Goal: Task Accomplishment & Management: Use online tool/utility

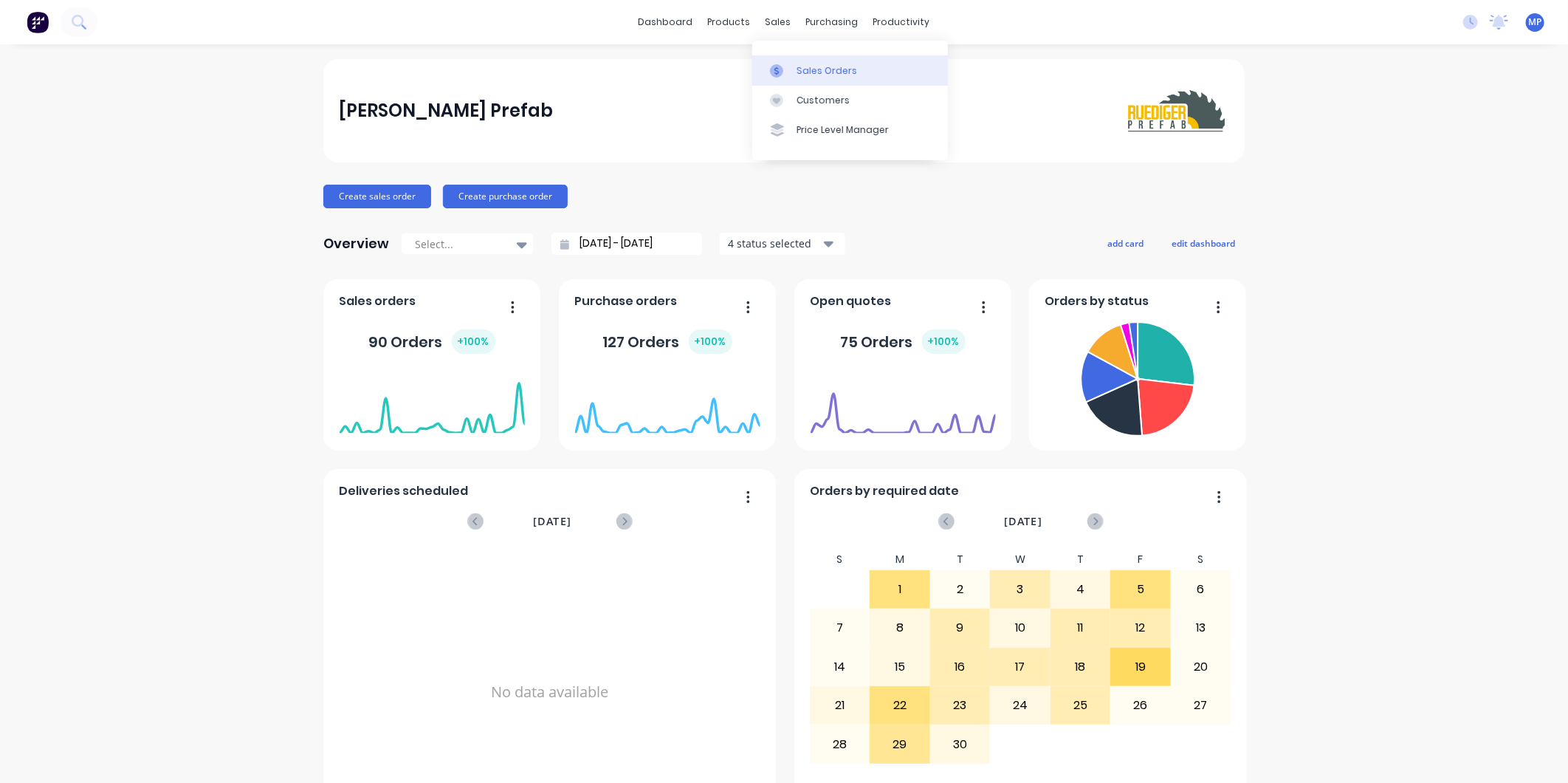
click at [790, 70] on div at bounding box center [780, 70] width 22 height 13
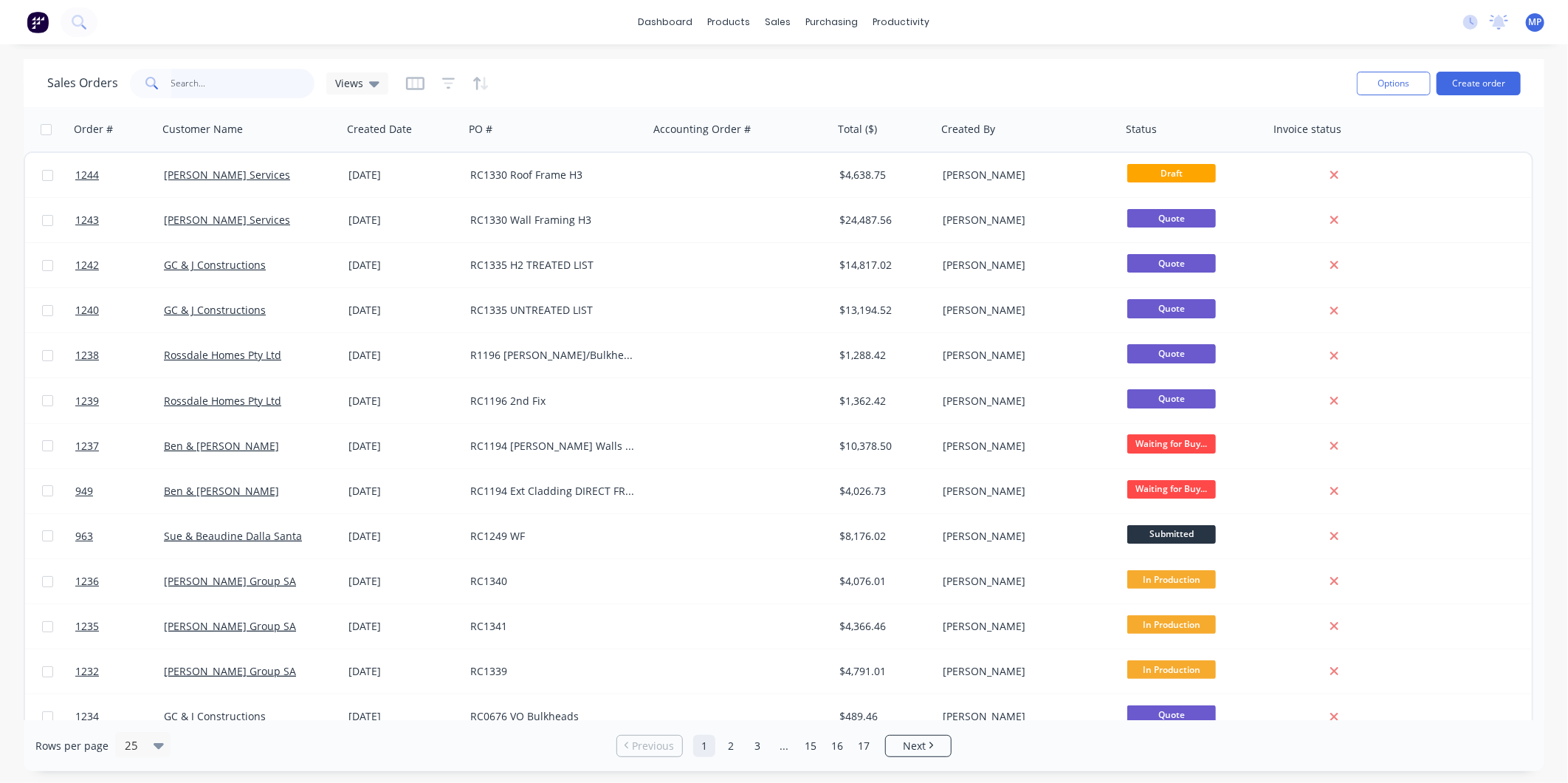
click at [212, 91] on input "text" at bounding box center [243, 83] width 144 height 30
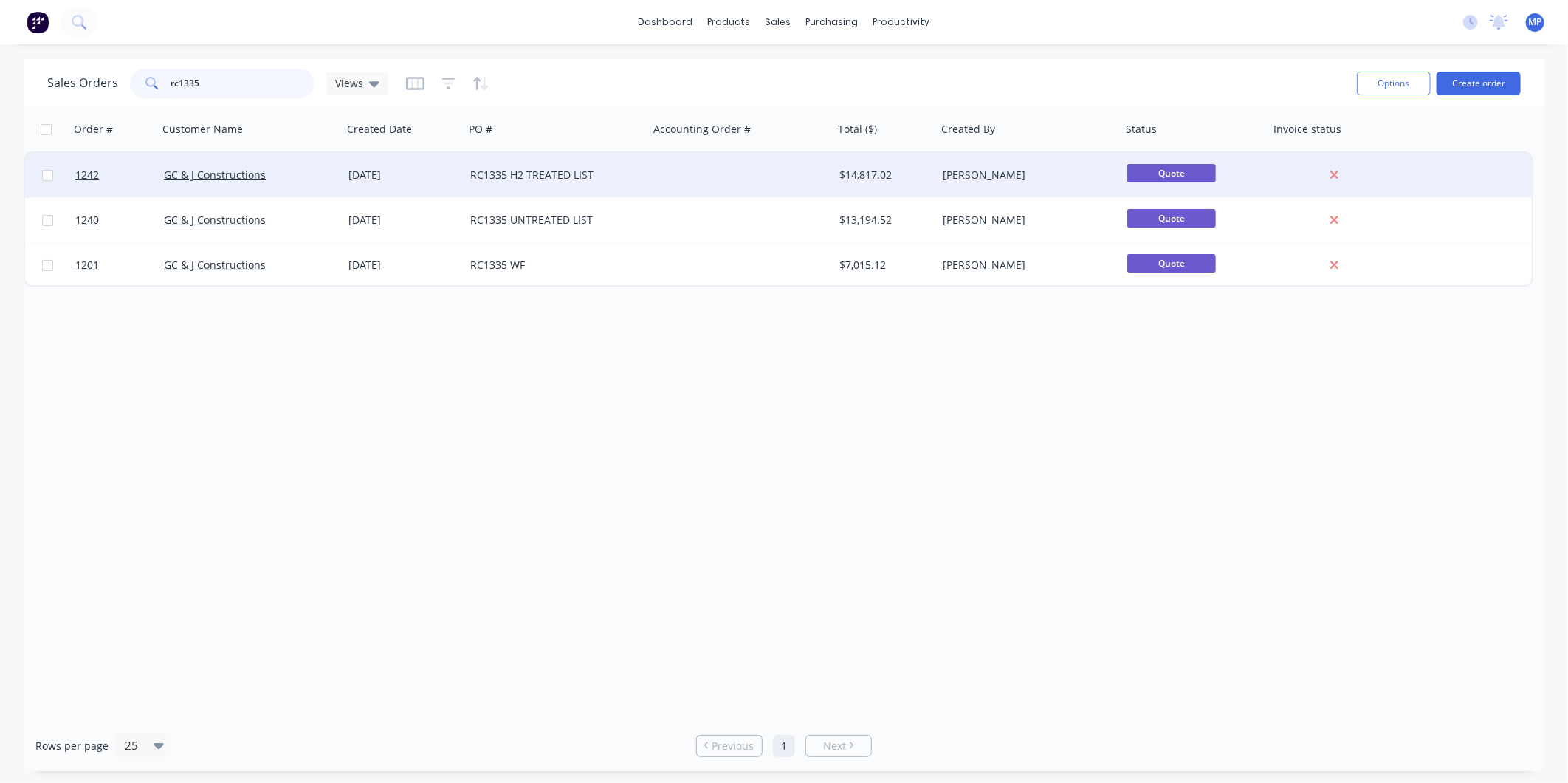
type input "rc1335"
click at [437, 177] on div "[DATE]" at bounding box center [404, 175] width 110 height 15
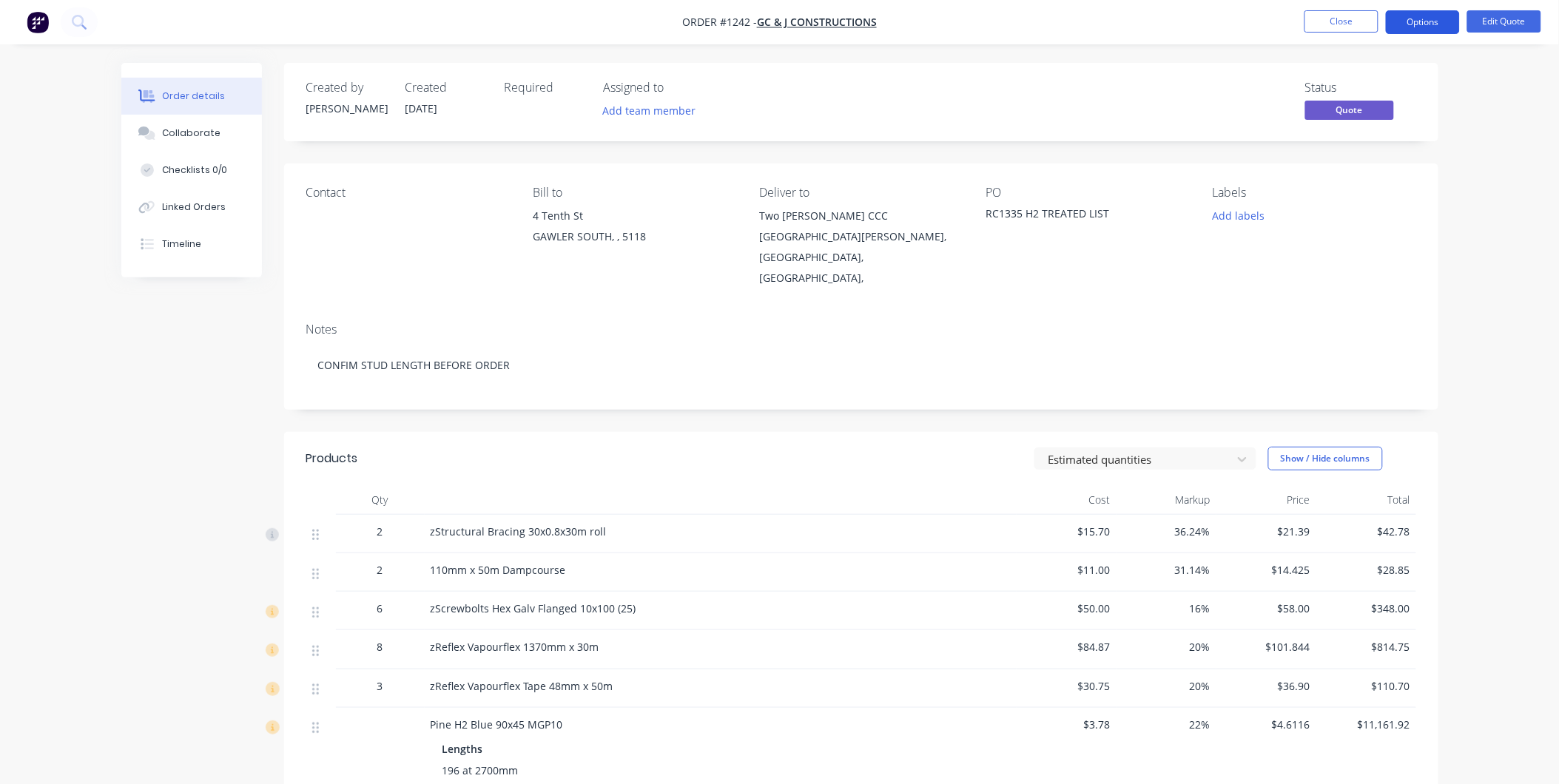
click at [1408, 32] on button "Options" at bounding box center [1422, 22] width 74 height 23
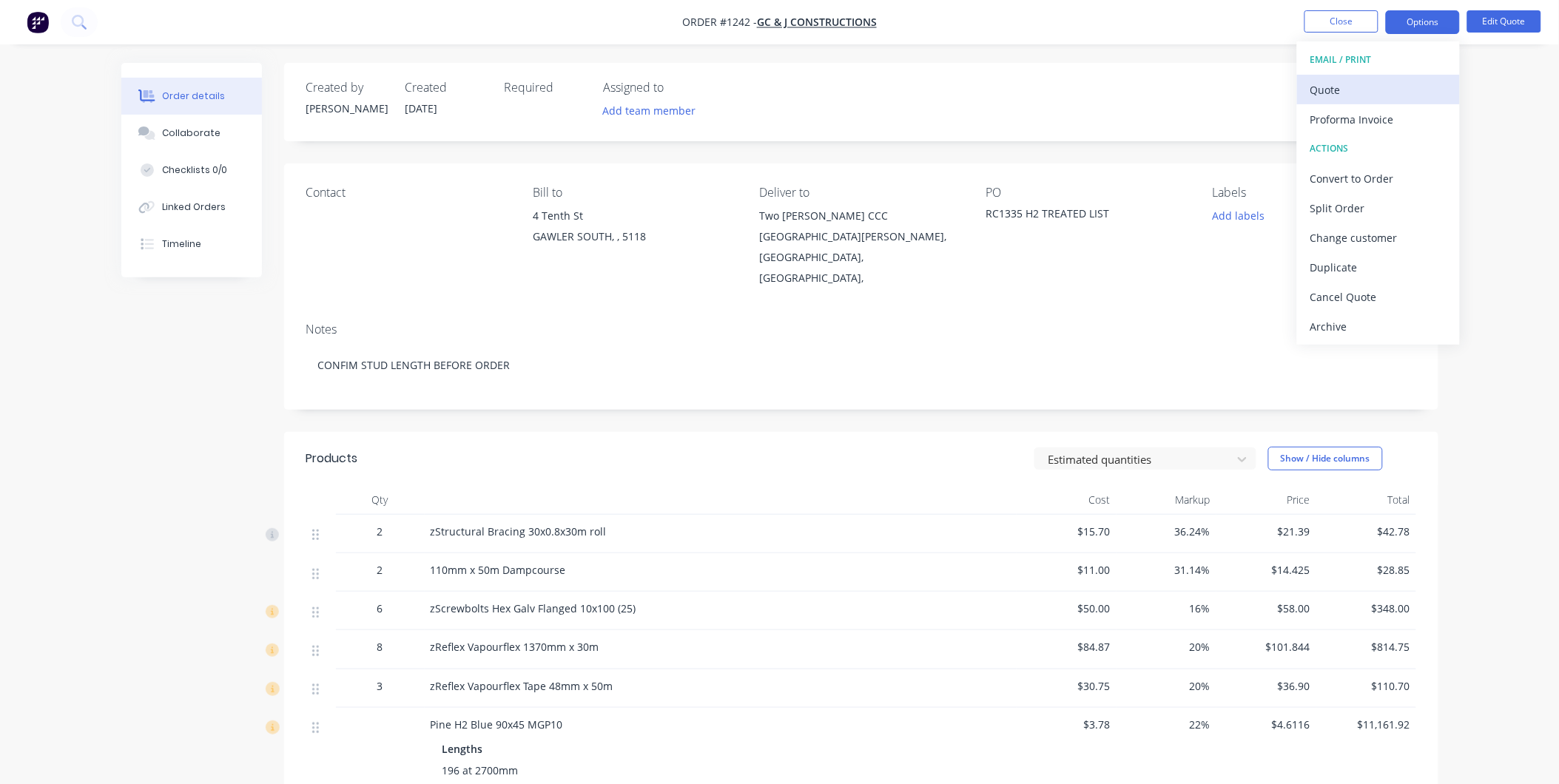
click at [1366, 87] on div "Quote" at bounding box center [1378, 90] width 136 height 21
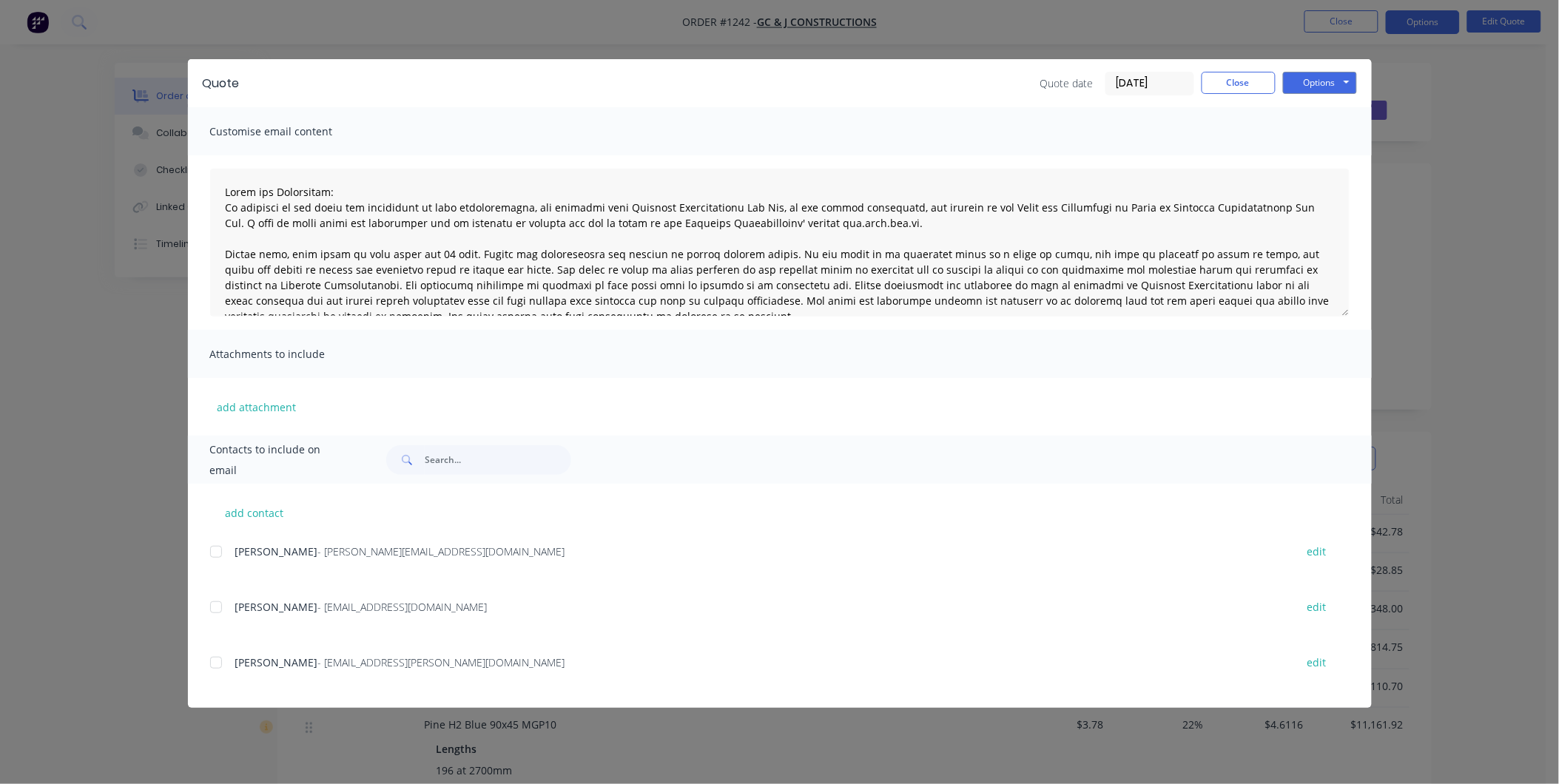
click at [224, 660] on div at bounding box center [216, 663] width 30 height 30
click at [1301, 75] on button "Options" at bounding box center [1319, 83] width 74 height 22
click at [1314, 156] on button "Email" at bounding box center [1330, 158] width 95 height 24
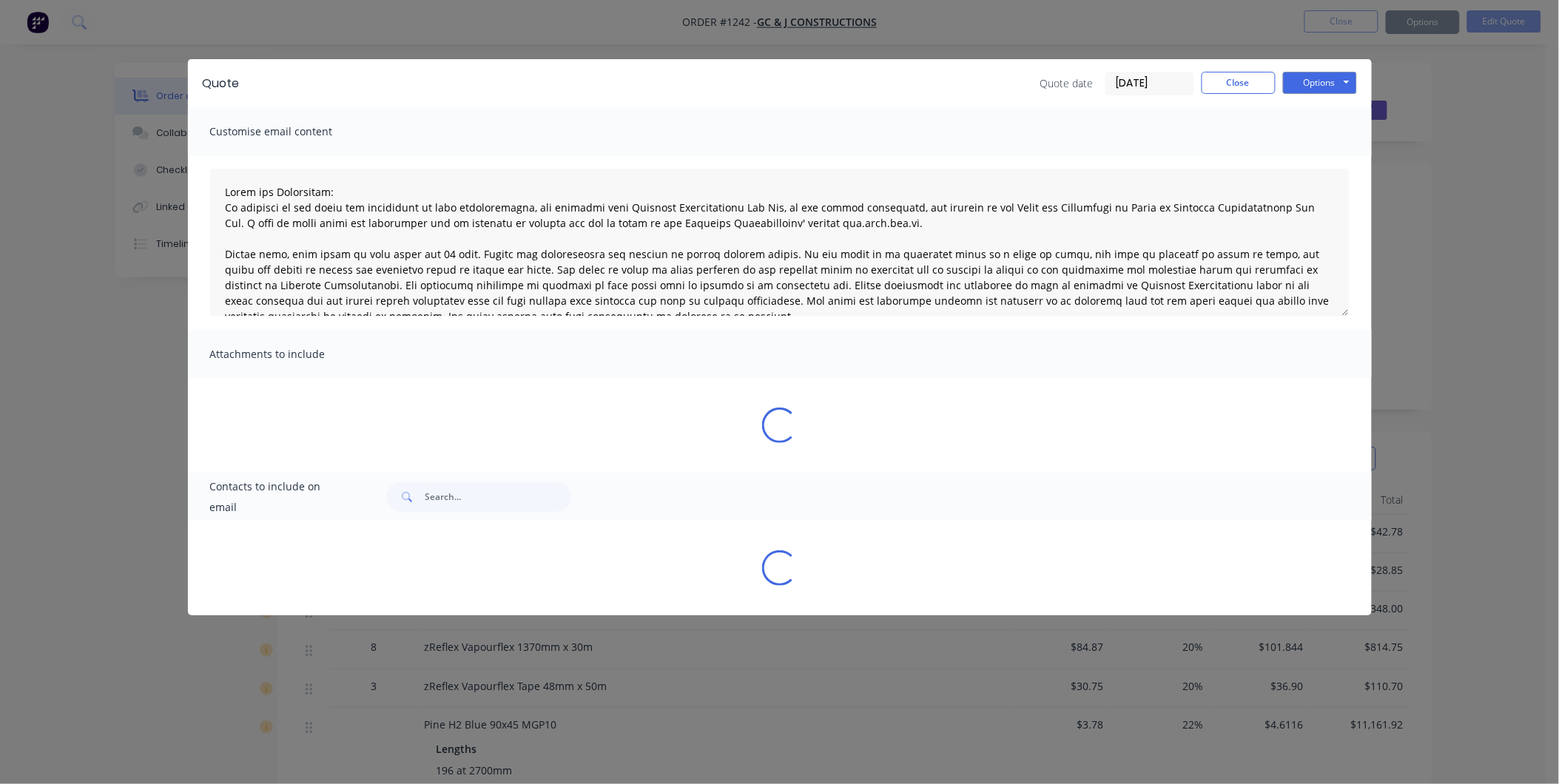
type textarea "Terms and Conditions: In addition to any terms and conditions in this communica…"
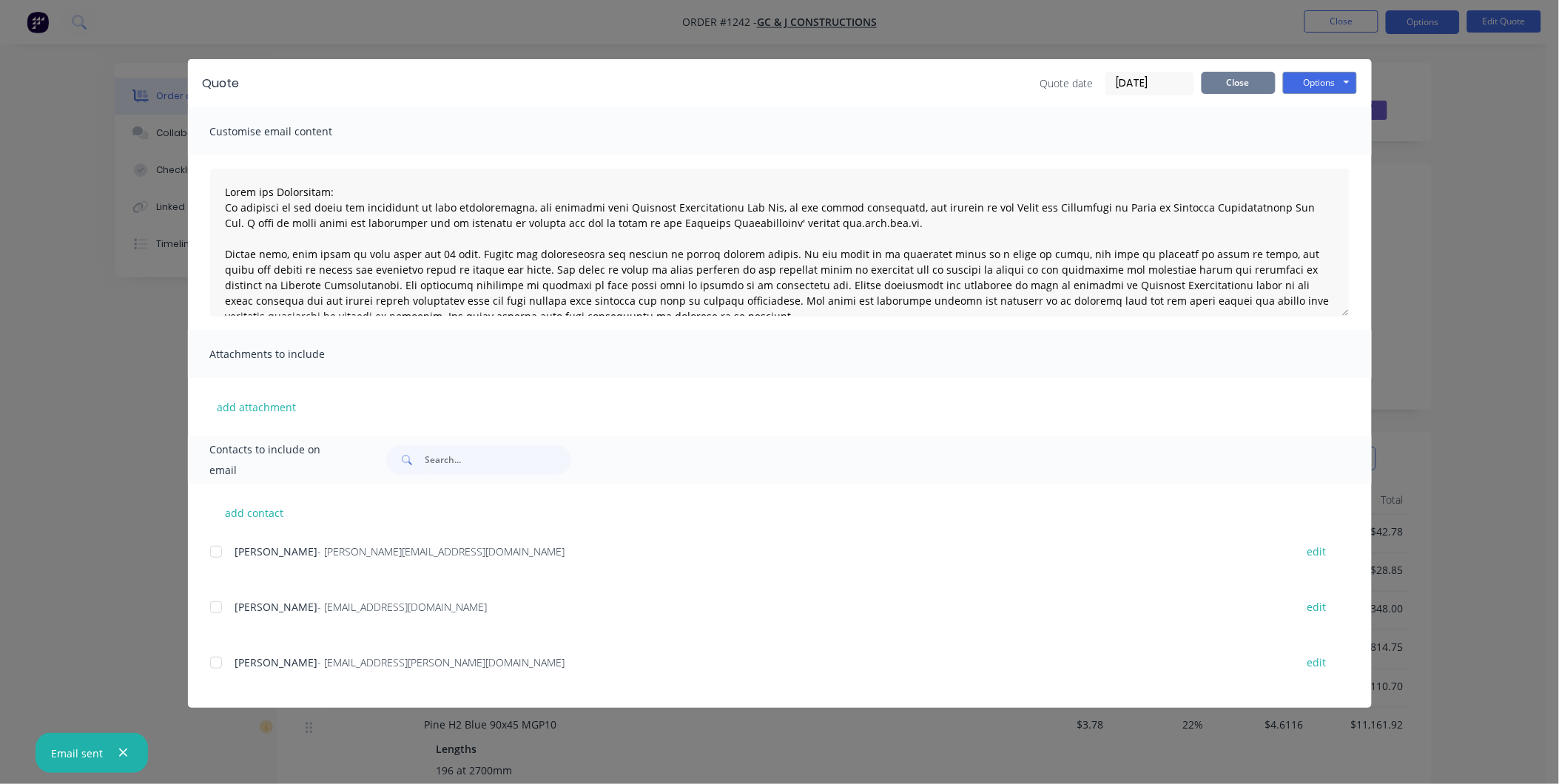
click at [1244, 90] on button "Close" at bounding box center [1238, 83] width 74 height 22
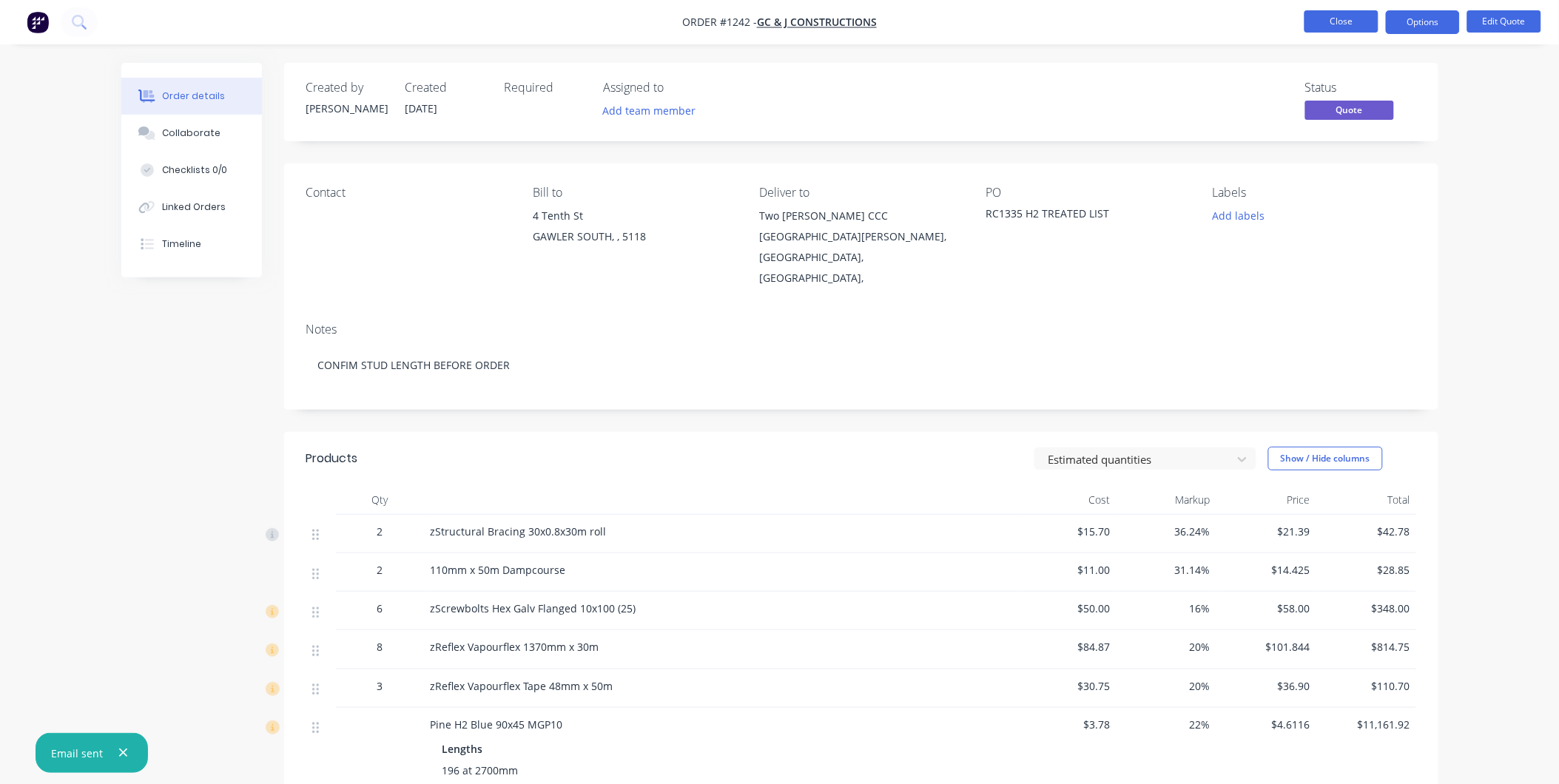
click at [1335, 24] on button "Close" at bounding box center [1341, 21] width 74 height 22
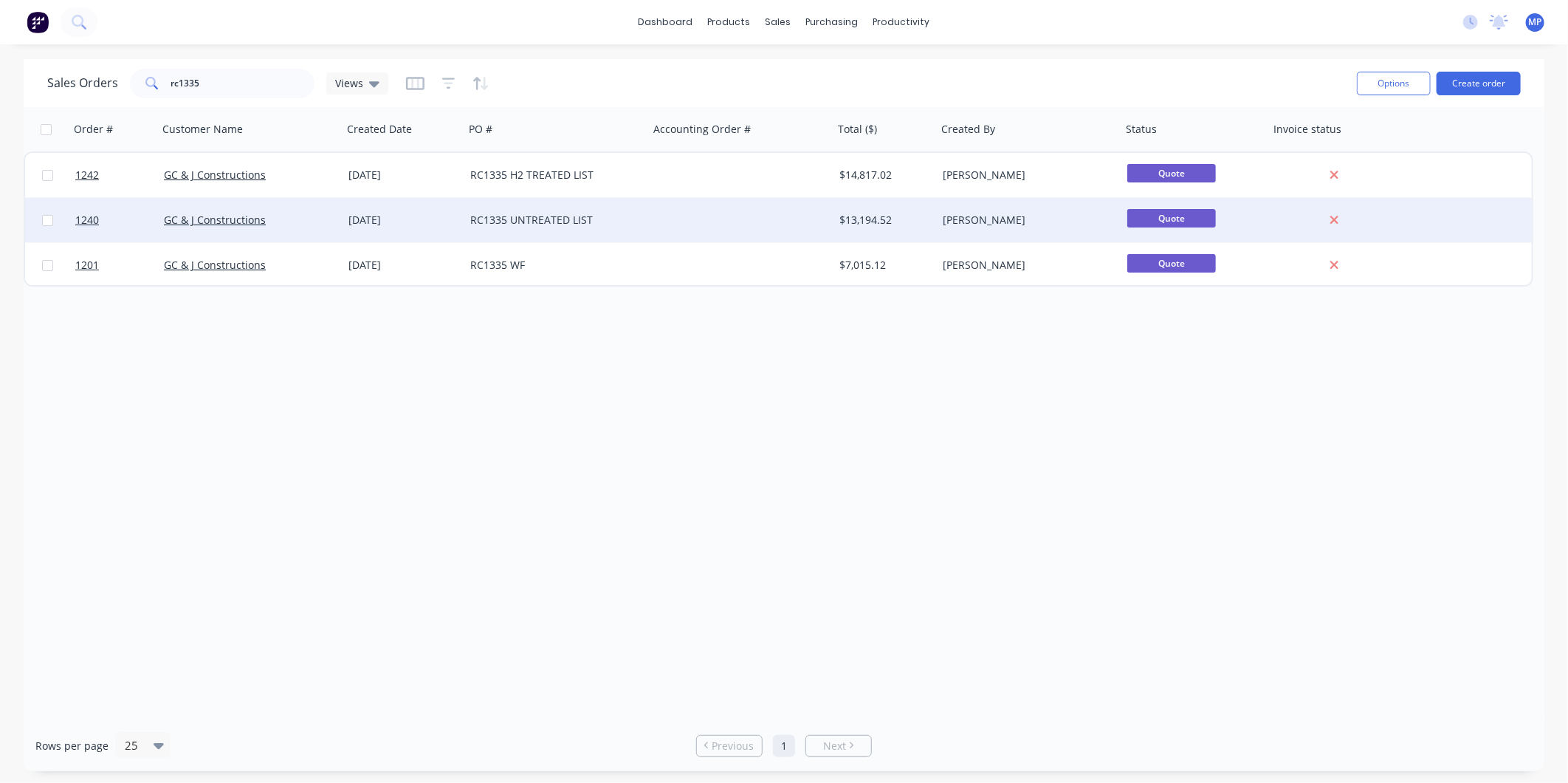
click at [579, 216] on div "RC1335 UNTREATED LIST" at bounding box center [552, 220] width 164 height 15
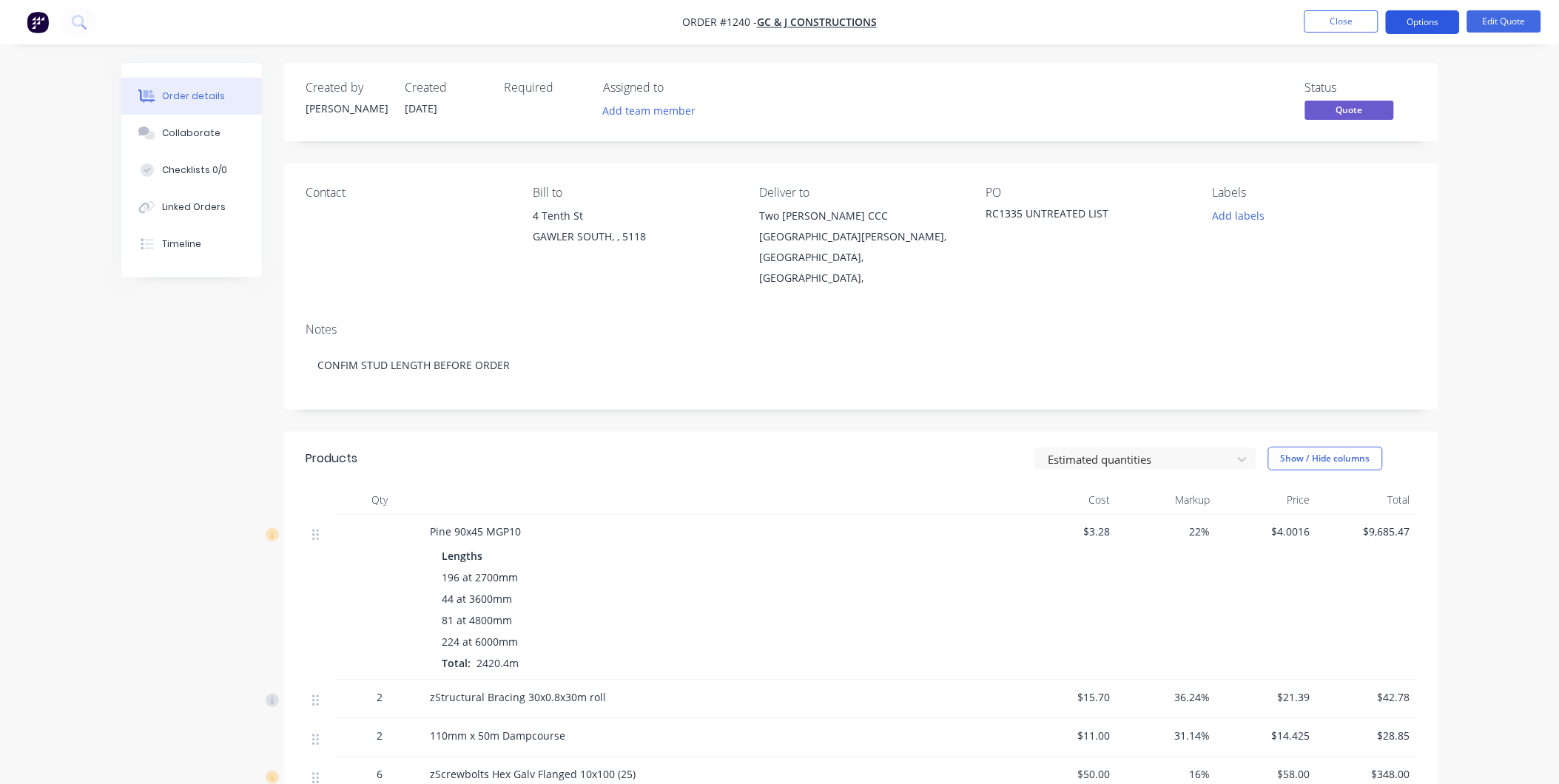
click at [1416, 30] on button "Options" at bounding box center [1422, 22] width 74 height 23
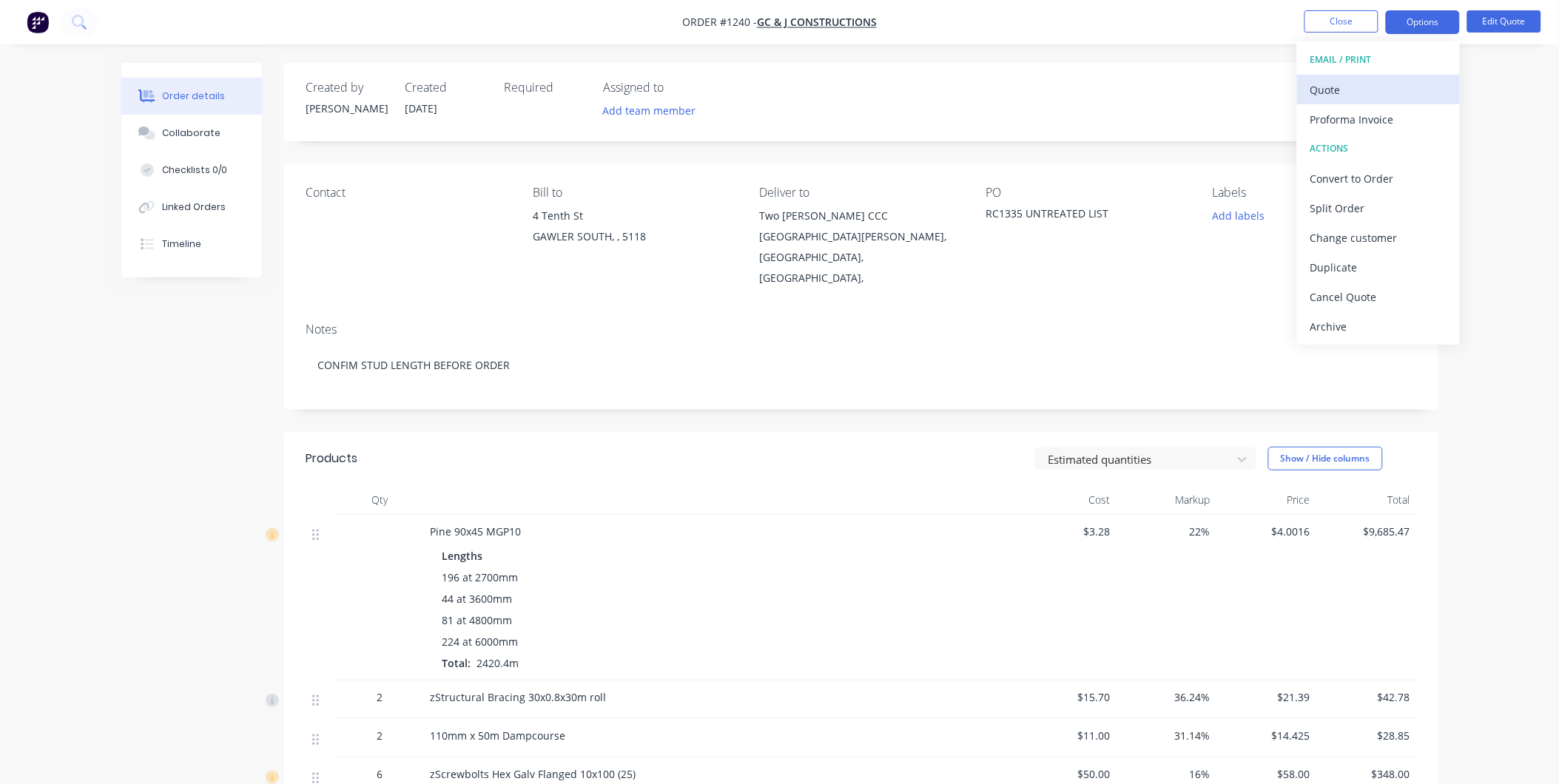
click at [1352, 92] on div "Quote" at bounding box center [1378, 90] width 136 height 21
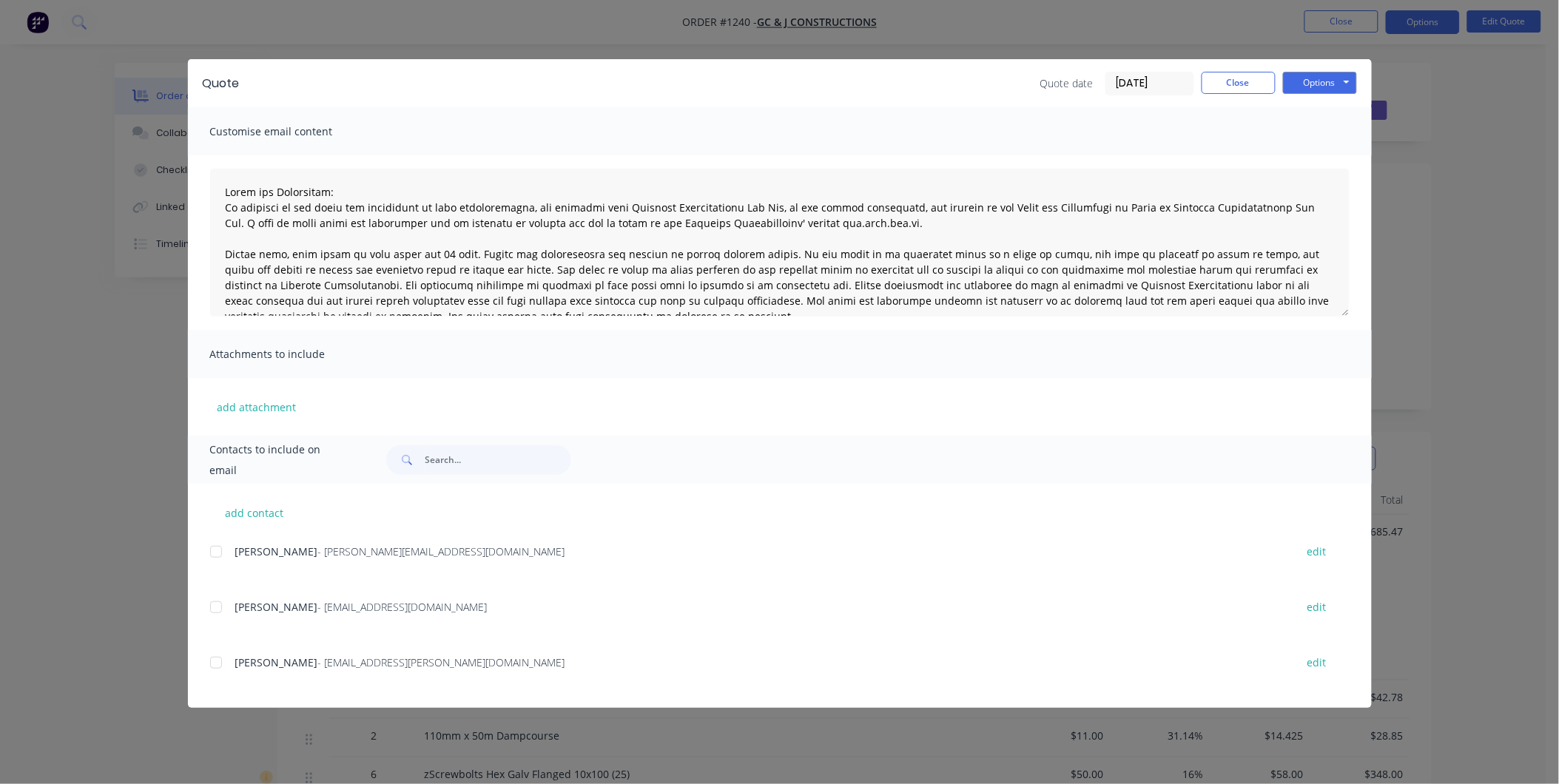
click at [226, 666] on div at bounding box center [216, 663] width 30 height 30
click at [1308, 83] on button "Options" at bounding box center [1319, 83] width 74 height 22
click at [1303, 160] on button "Email" at bounding box center [1330, 158] width 95 height 24
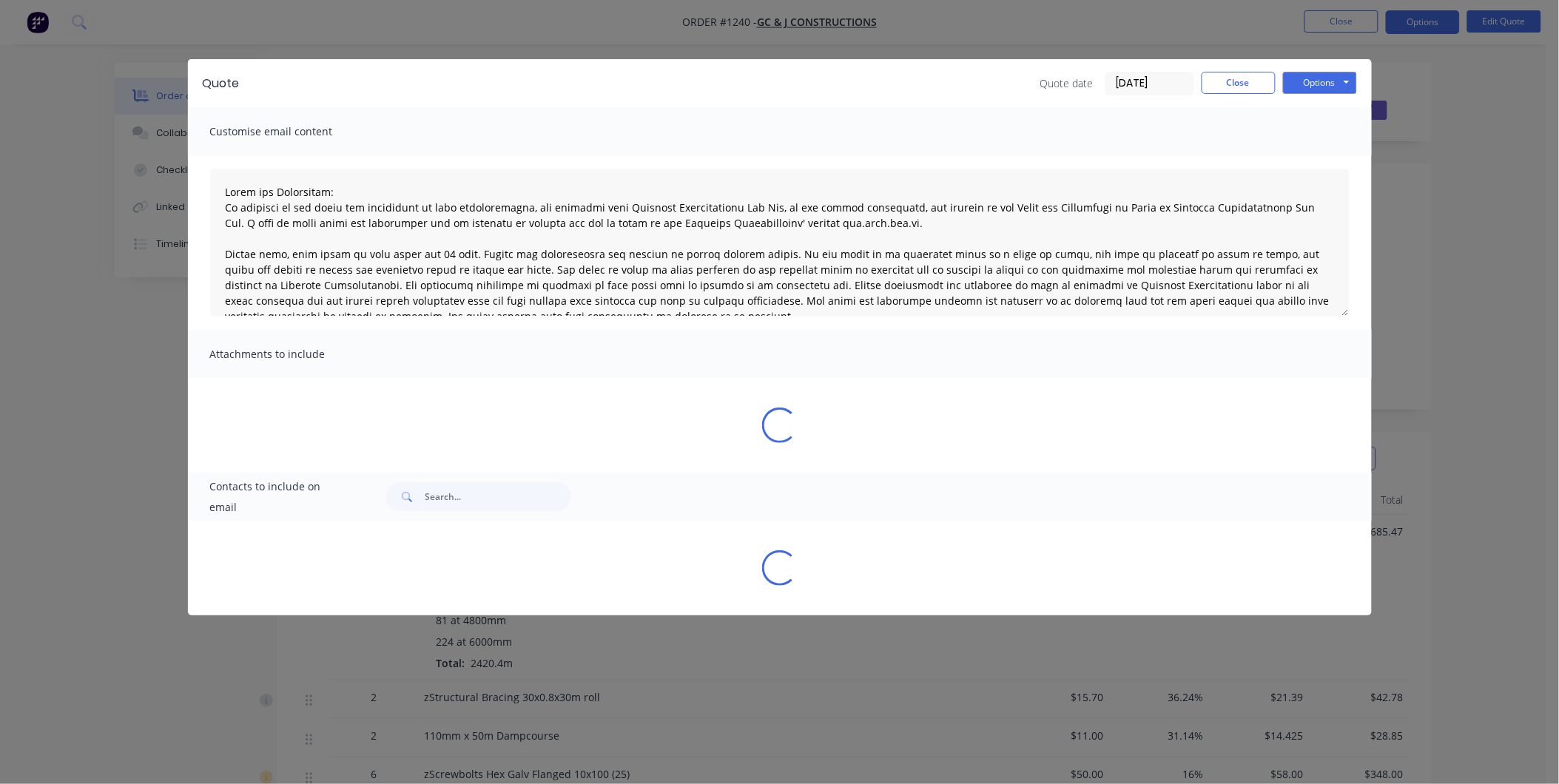
type textarea "Terms and Conditions: In addition to any terms and conditions in this communica…"
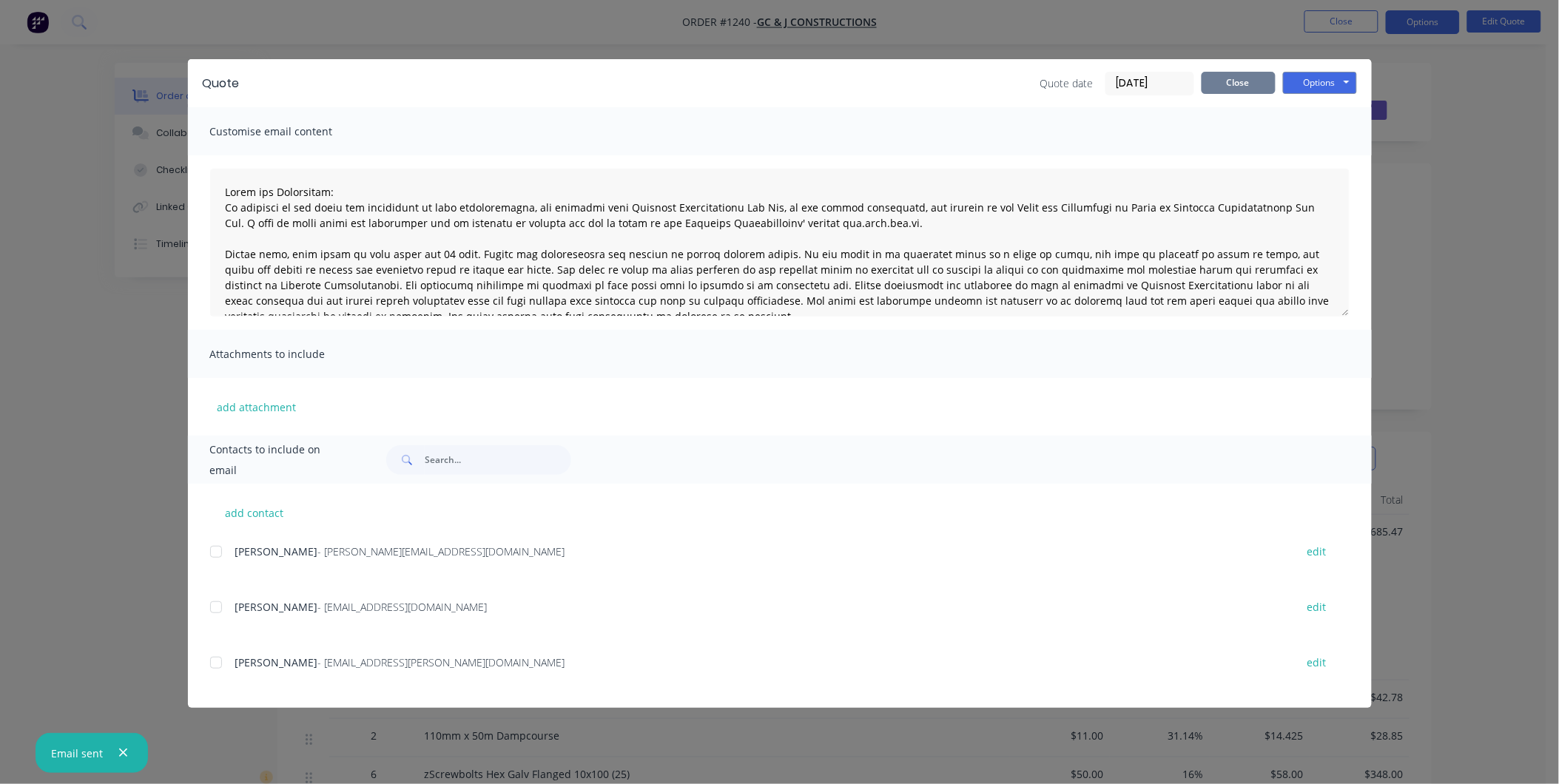
click at [1225, 76] on button "Close" at bounding box center [1238, 83] width 74 height 22
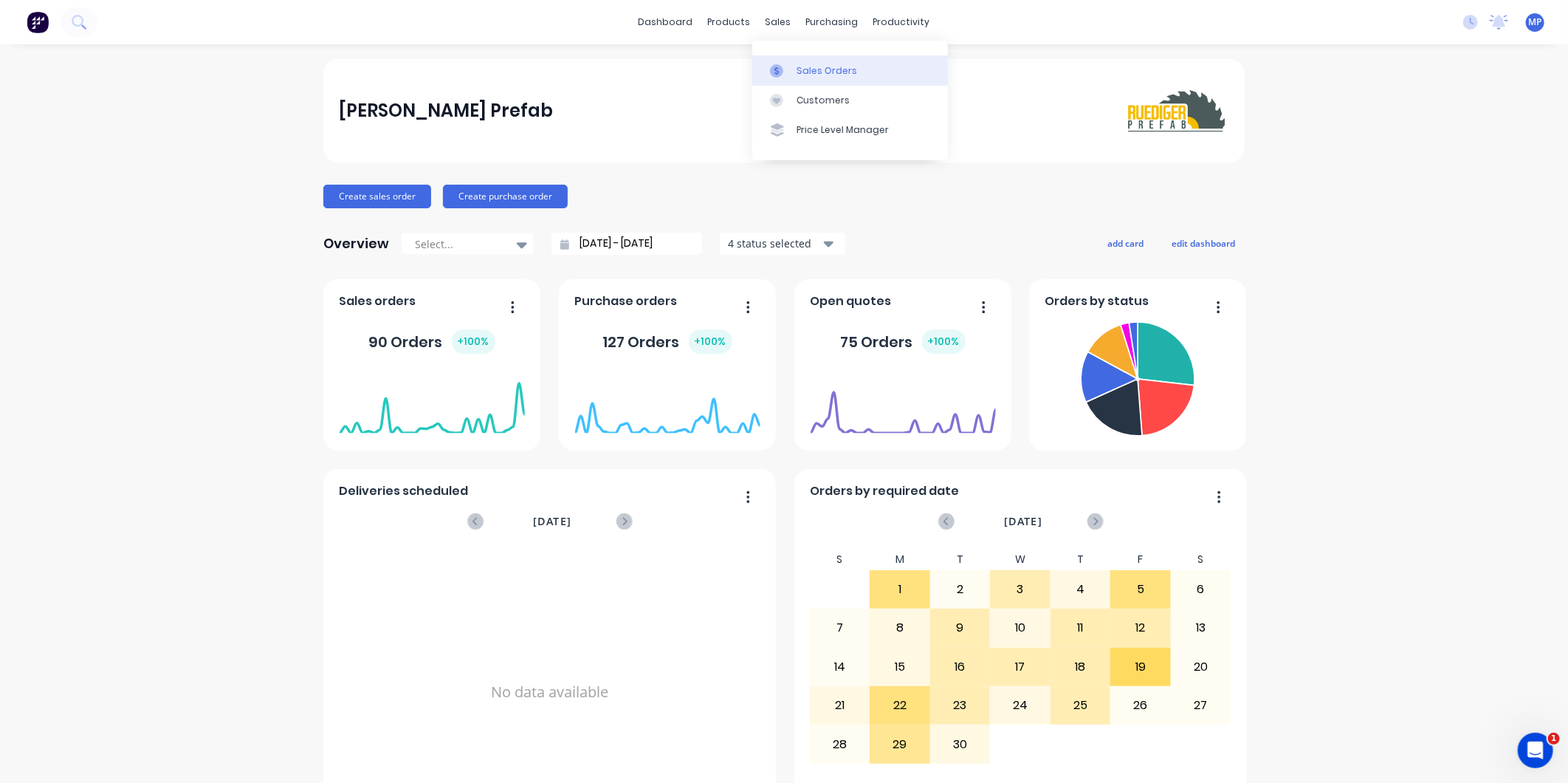
click at [791, 69] on div at bounding box center [780, 70] width 22 height 13
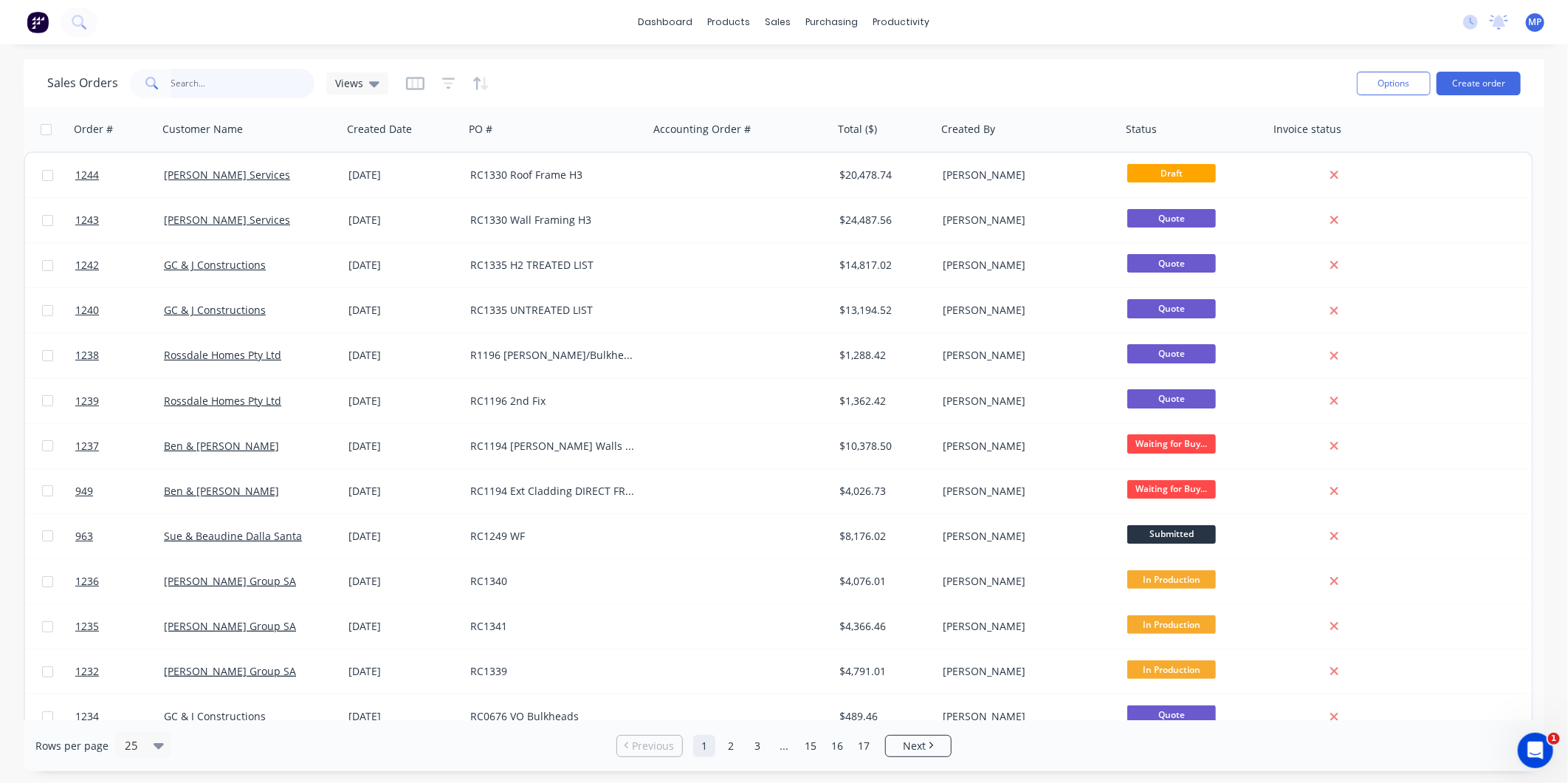
click at [247, 87] on input "text" at bounding box center [243, 83] width 144 height 30
type input "rc1334"
